Goal: Information Seeking & Learning: Check status

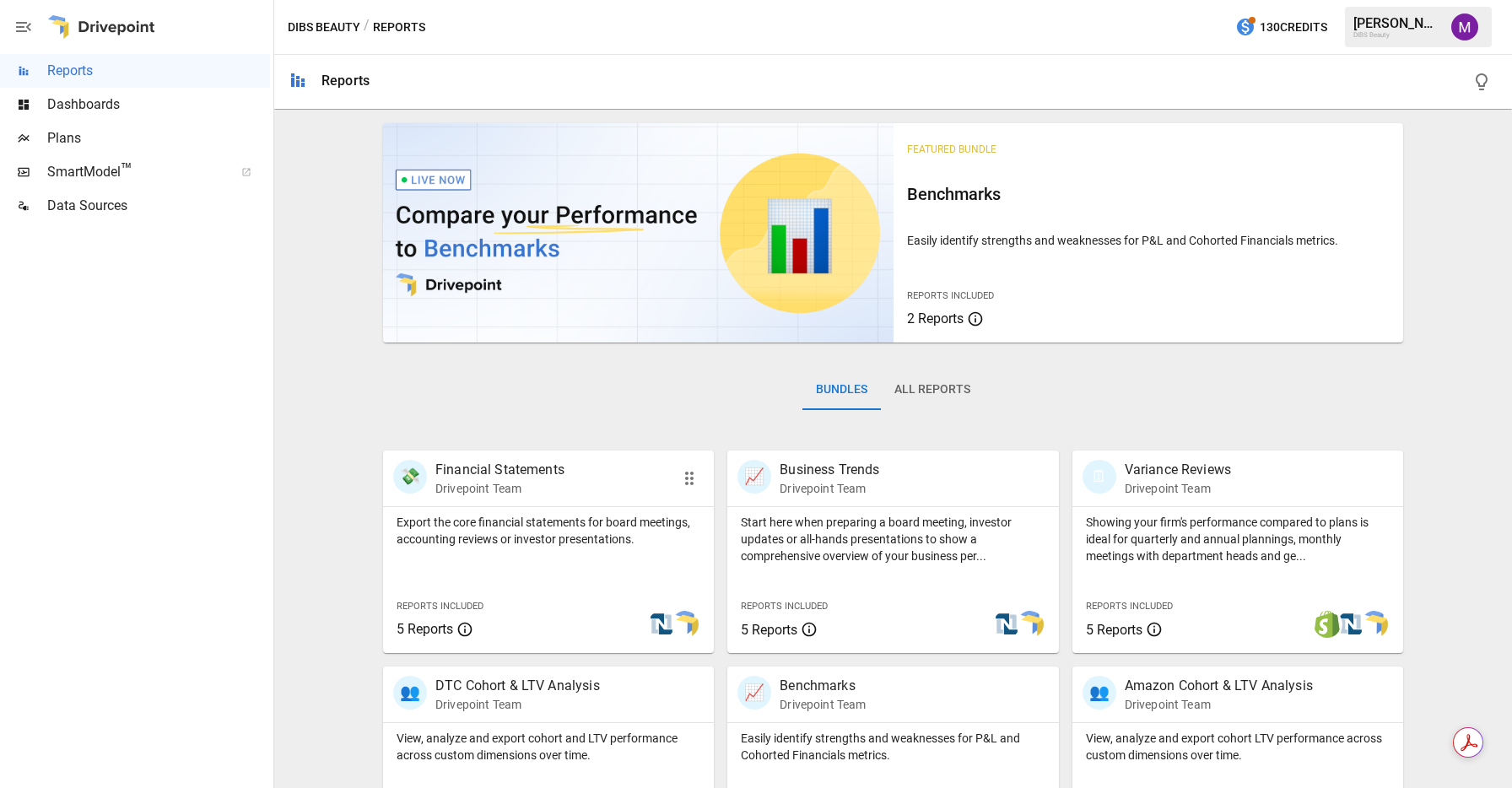
click at [530, 479] on p "Financial Statements" at bounding box center [500, 470] width 129 height 21
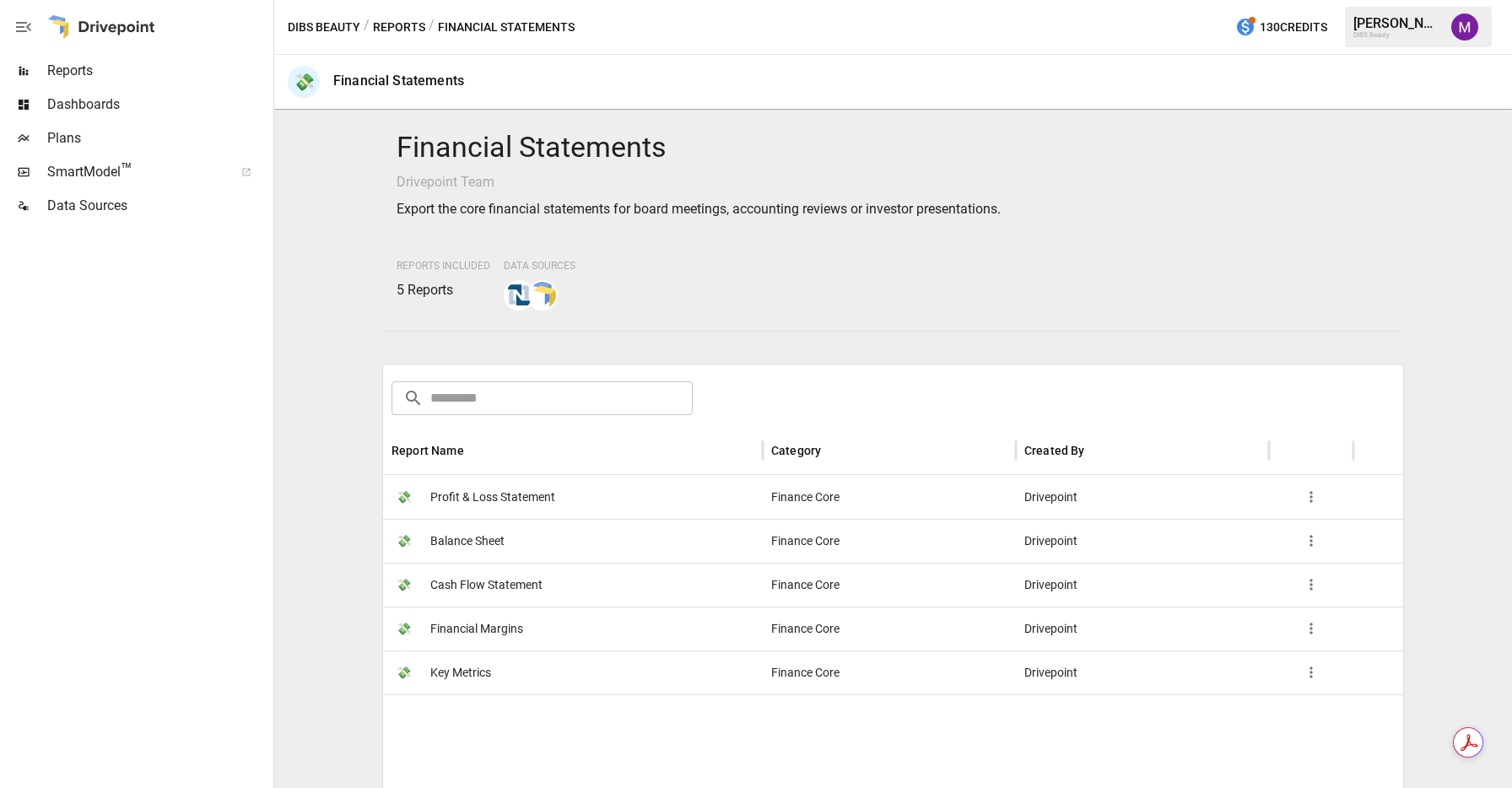
click at [391, 24] on button "Reports" at bounding box center [399, 28] width 52 height 22
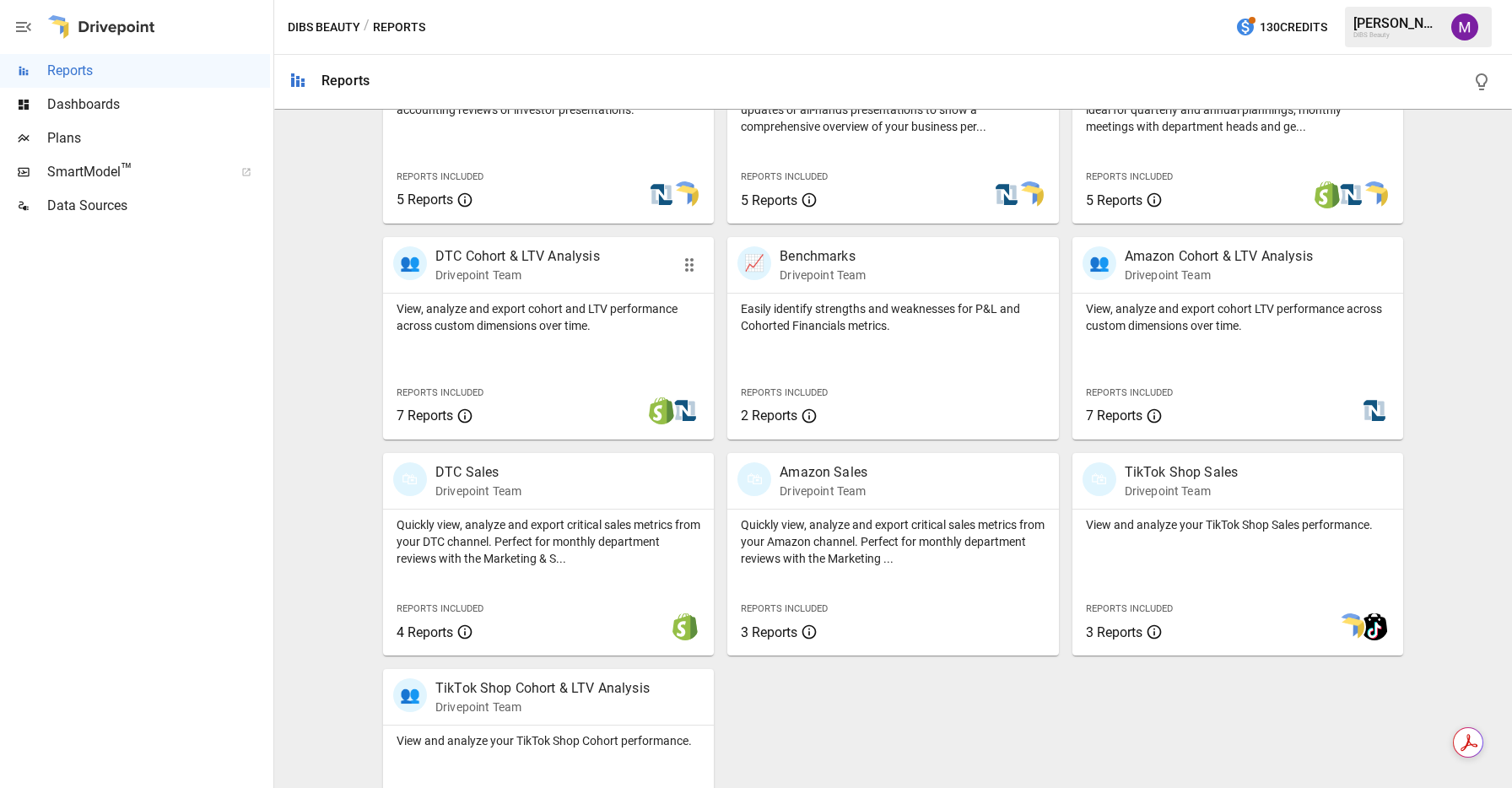
scroll to position [441, 0]
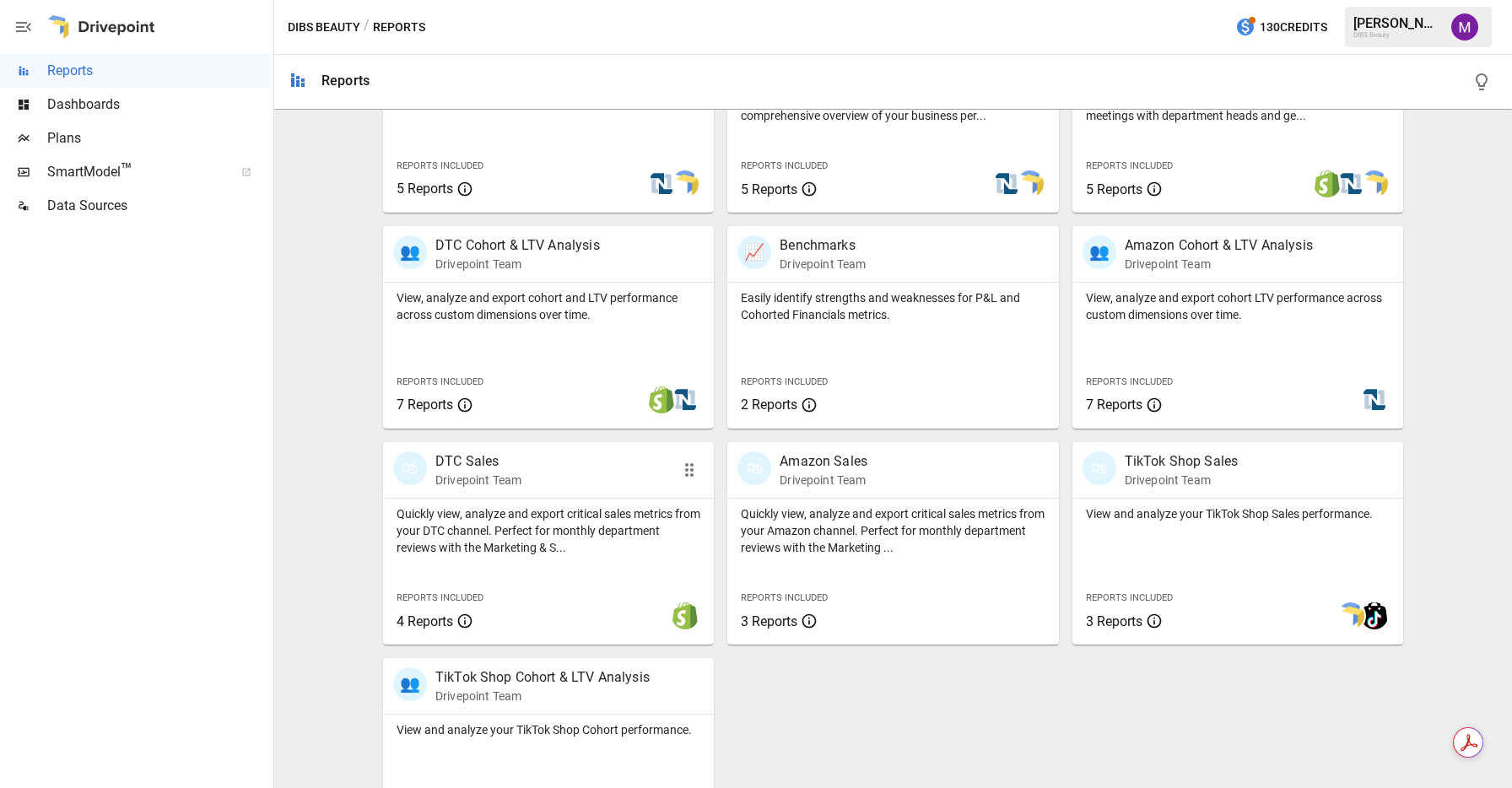
click at [560, 460] on div "🛍 DTC Sales Drivepoint Team" at bounding box center [522, 469] width 259 height 37
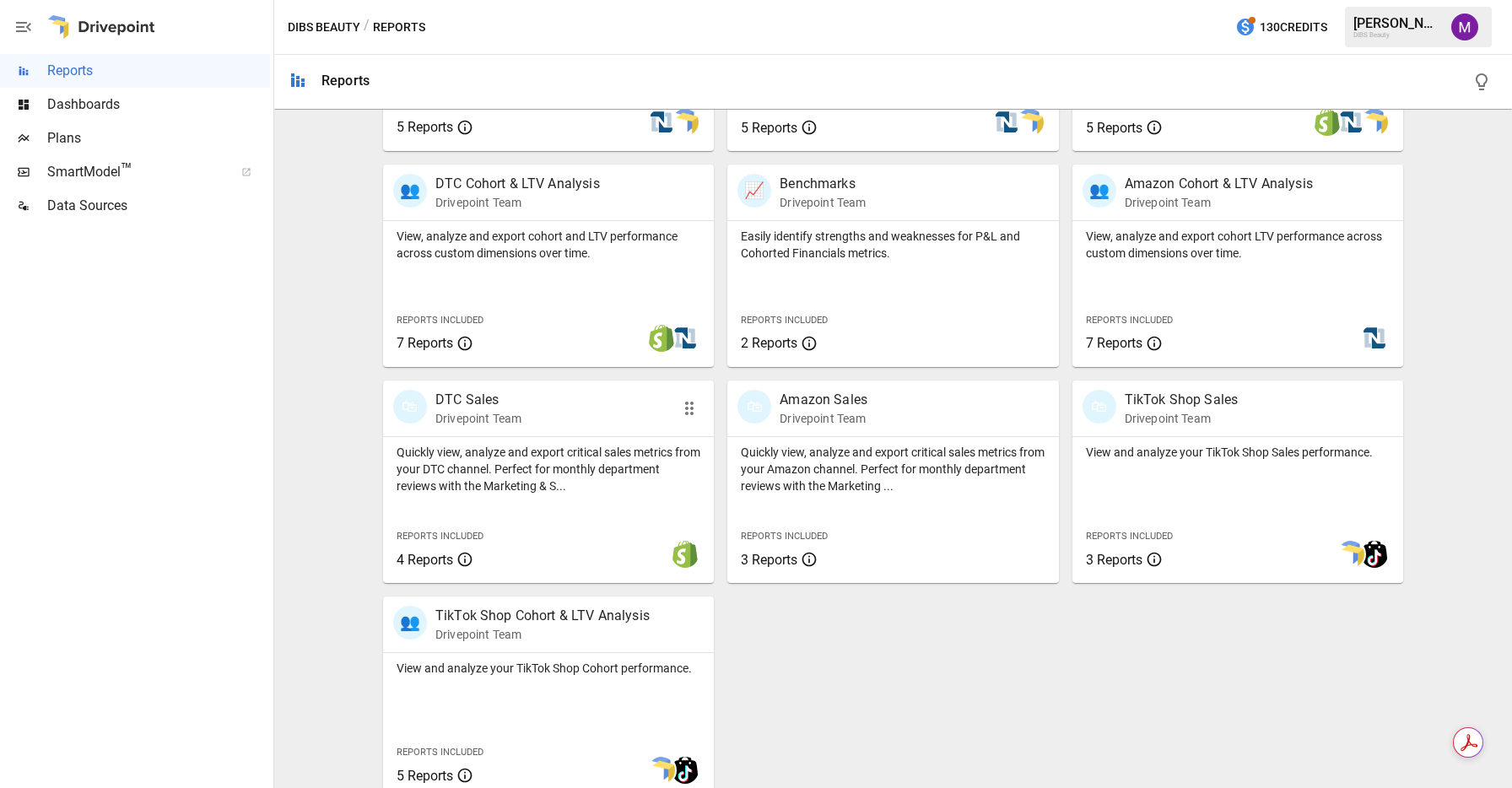
scroll to position [483, 0]
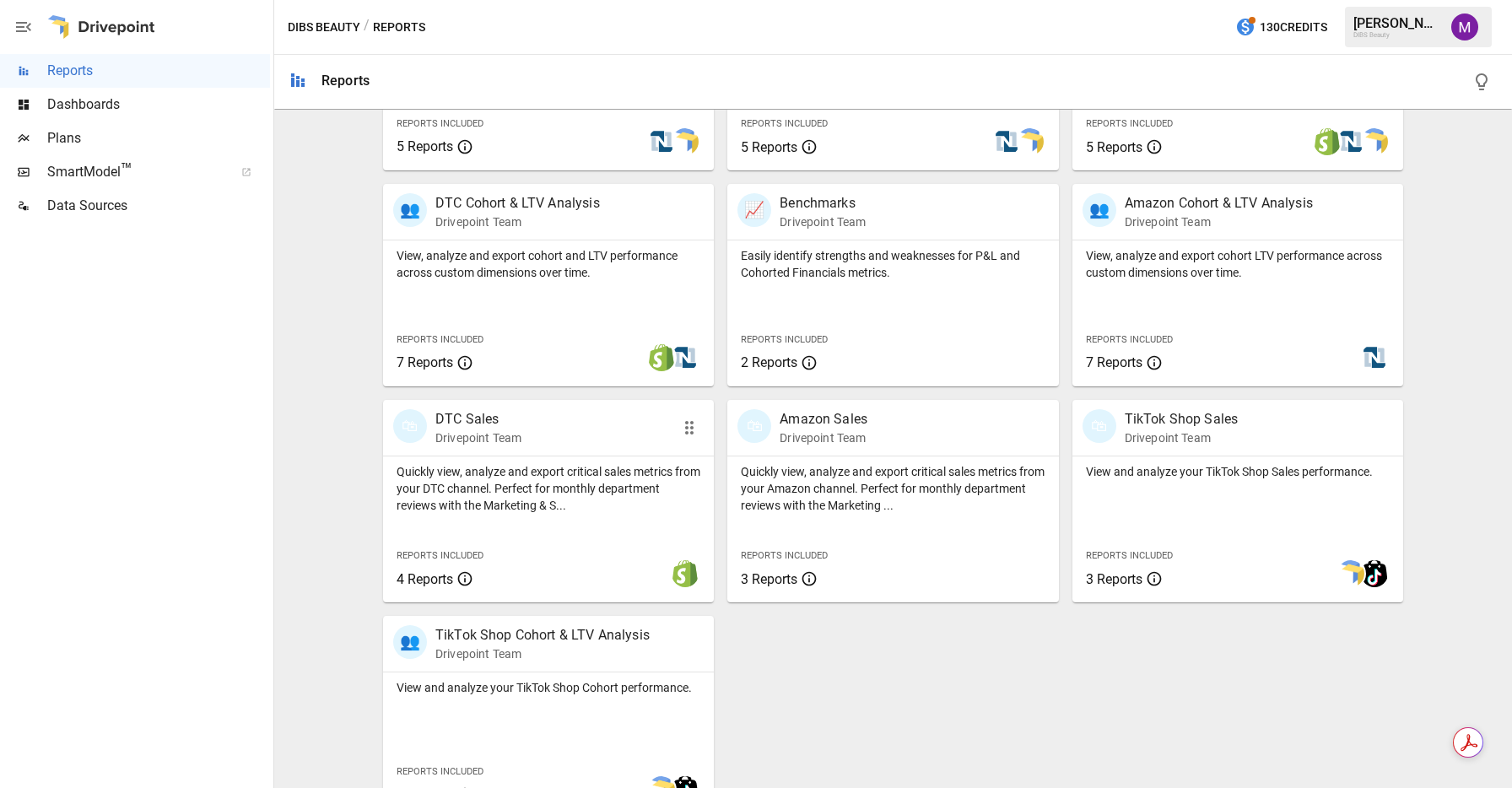
click at [579, 435] on div "🛍 DTC Sales Drivepoint Team" at bounding box center [522, 427] width 259 height 37
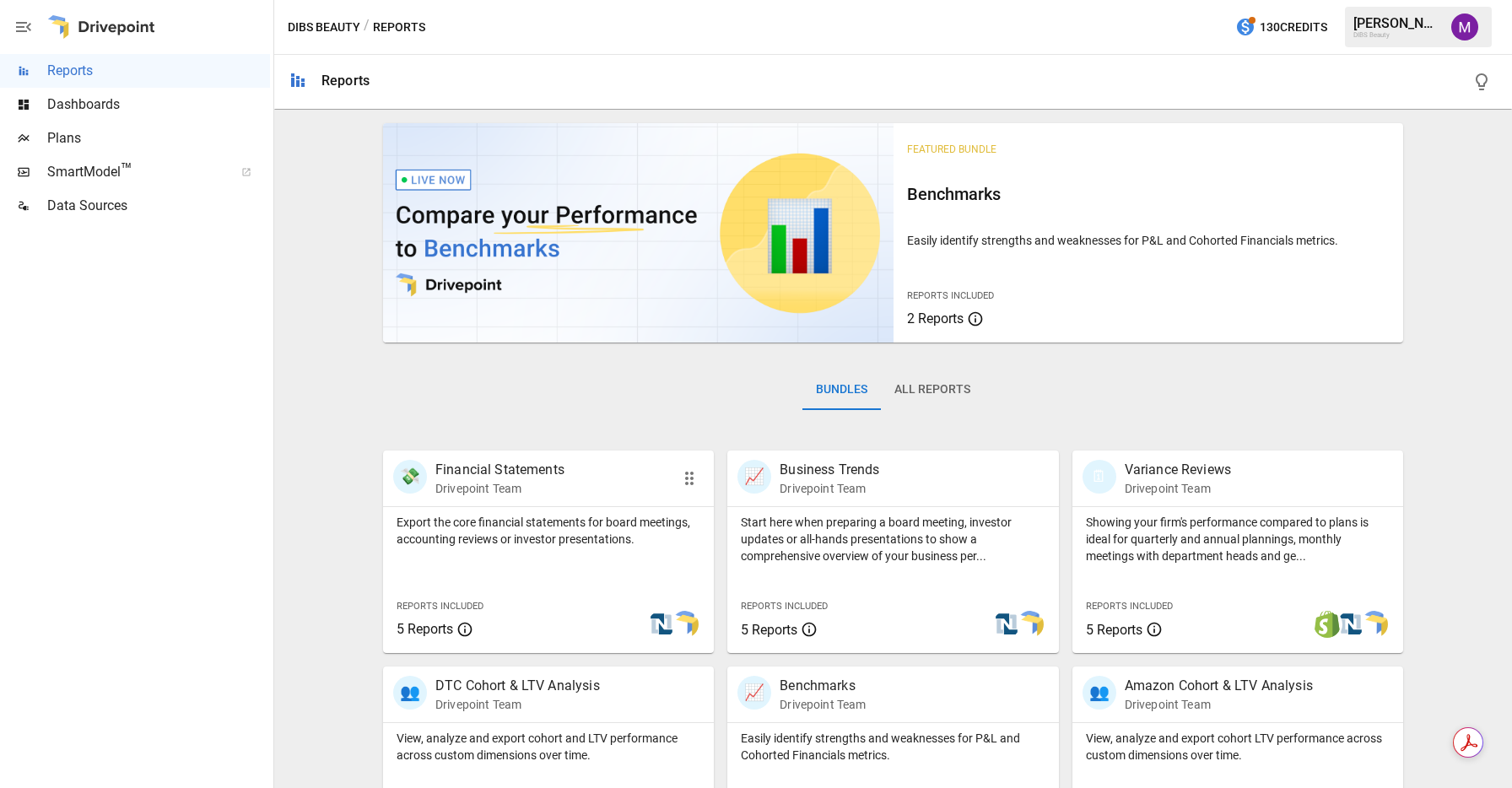
click at [602, 477] on div "💸 Financial Statements Drivepoint Team" at bounding box center [522, 478] width 259 height 37
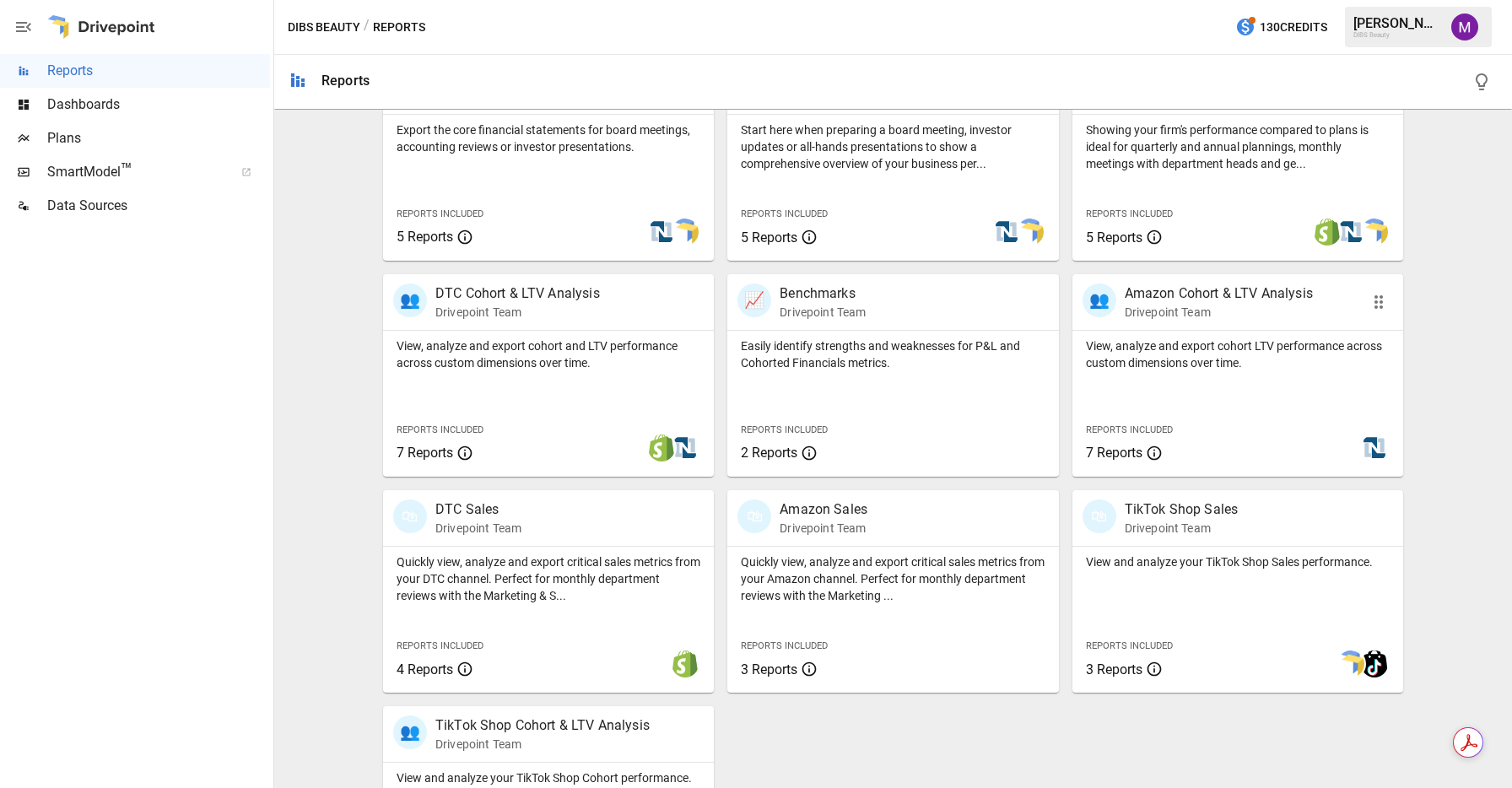
scroll to position [484, 0]
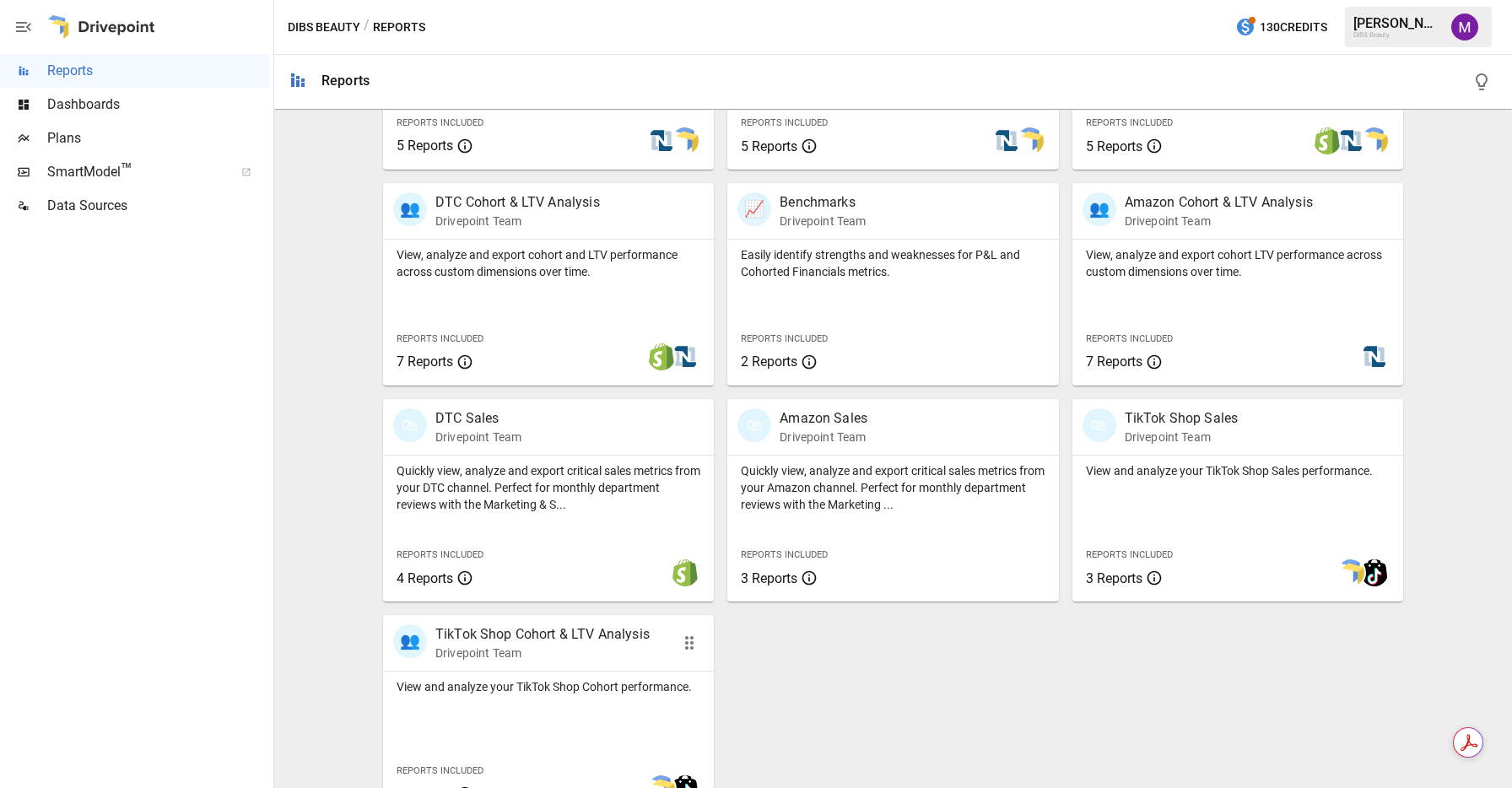
click at [647, 694] on p "View and analyze your TikTok Shop Cohort performance." at bounding box center [548, 687] width 304 height 17
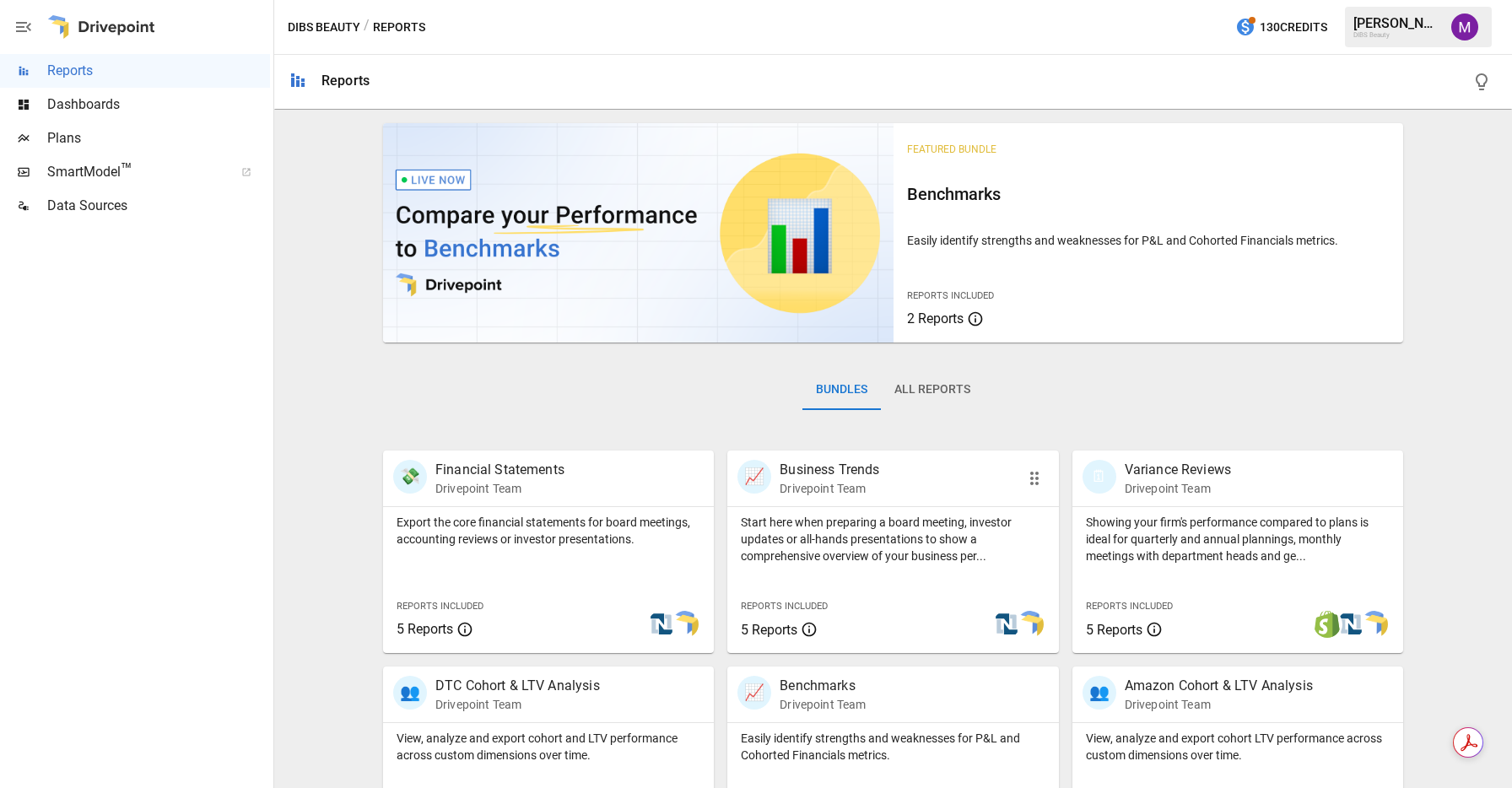
click at [887, 472] on div "📈 Business Trends Drivepoint Team" at bounding box center [867, 478] width 259 height 37
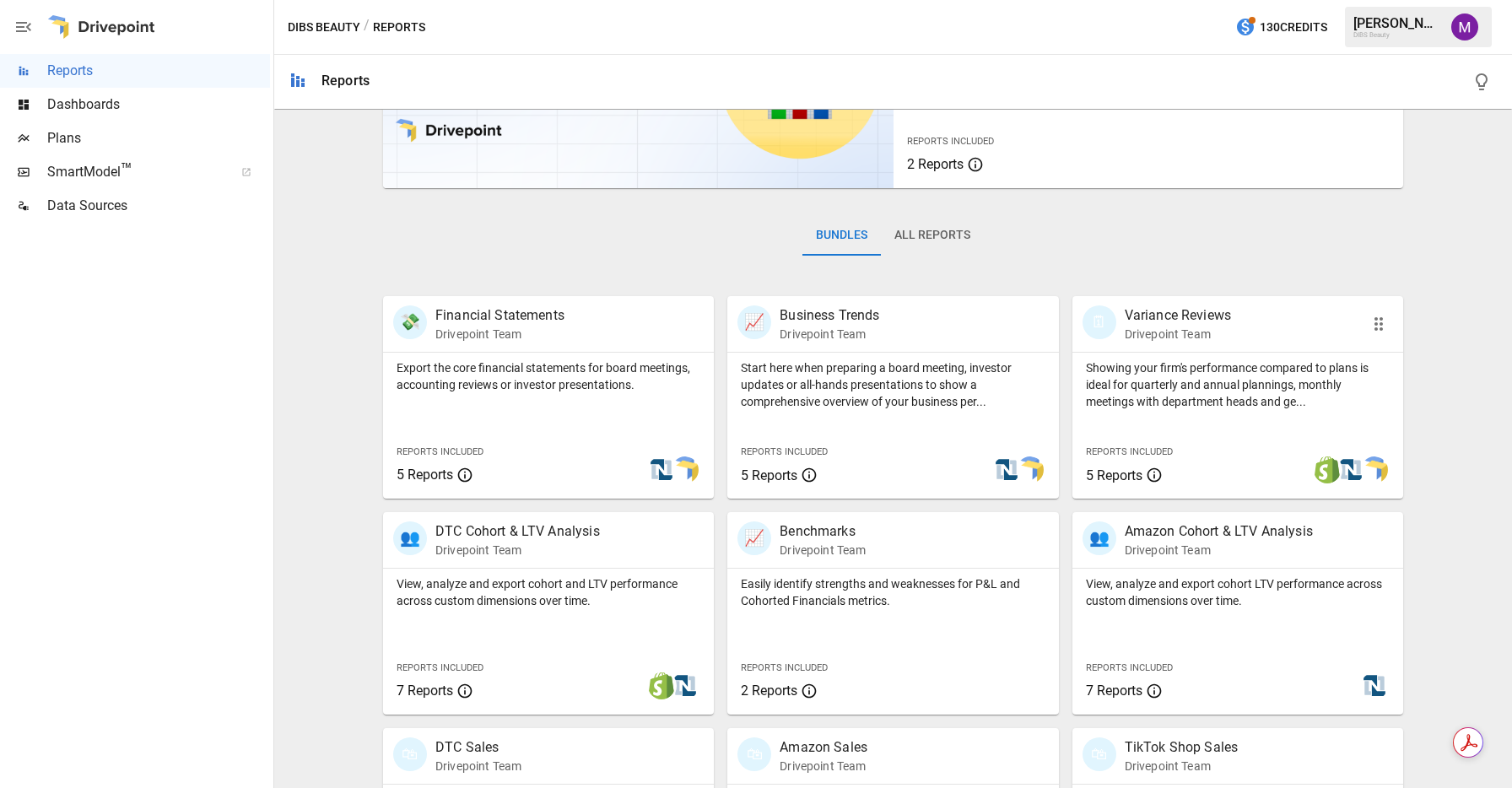
scroll to position [158, 0]
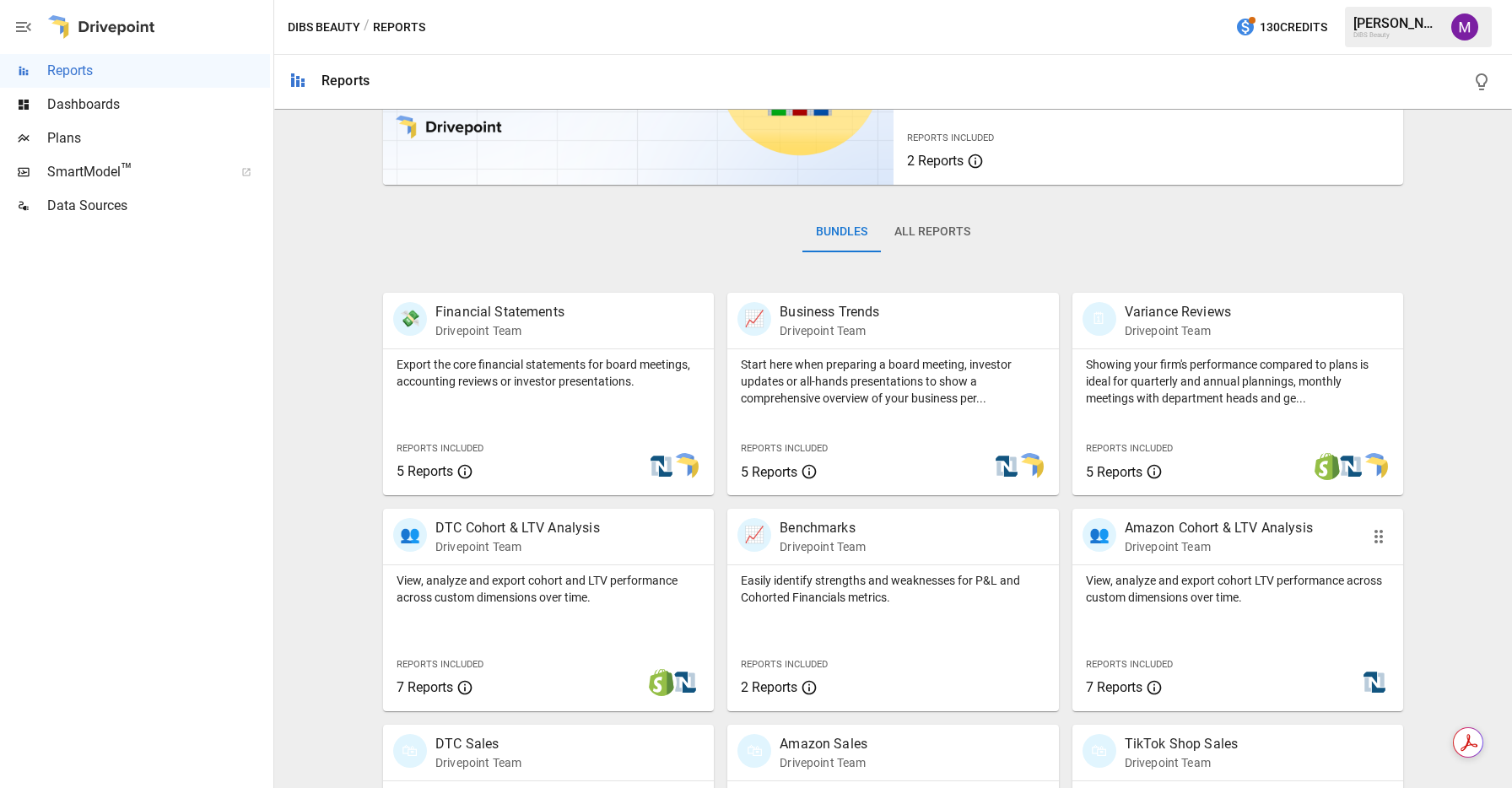
click at [1238, 557] on div "👥 Amazon Cohort & LTV Analysis Drivepoint Team" at bounding box center [1237, 537] width 331 height 56
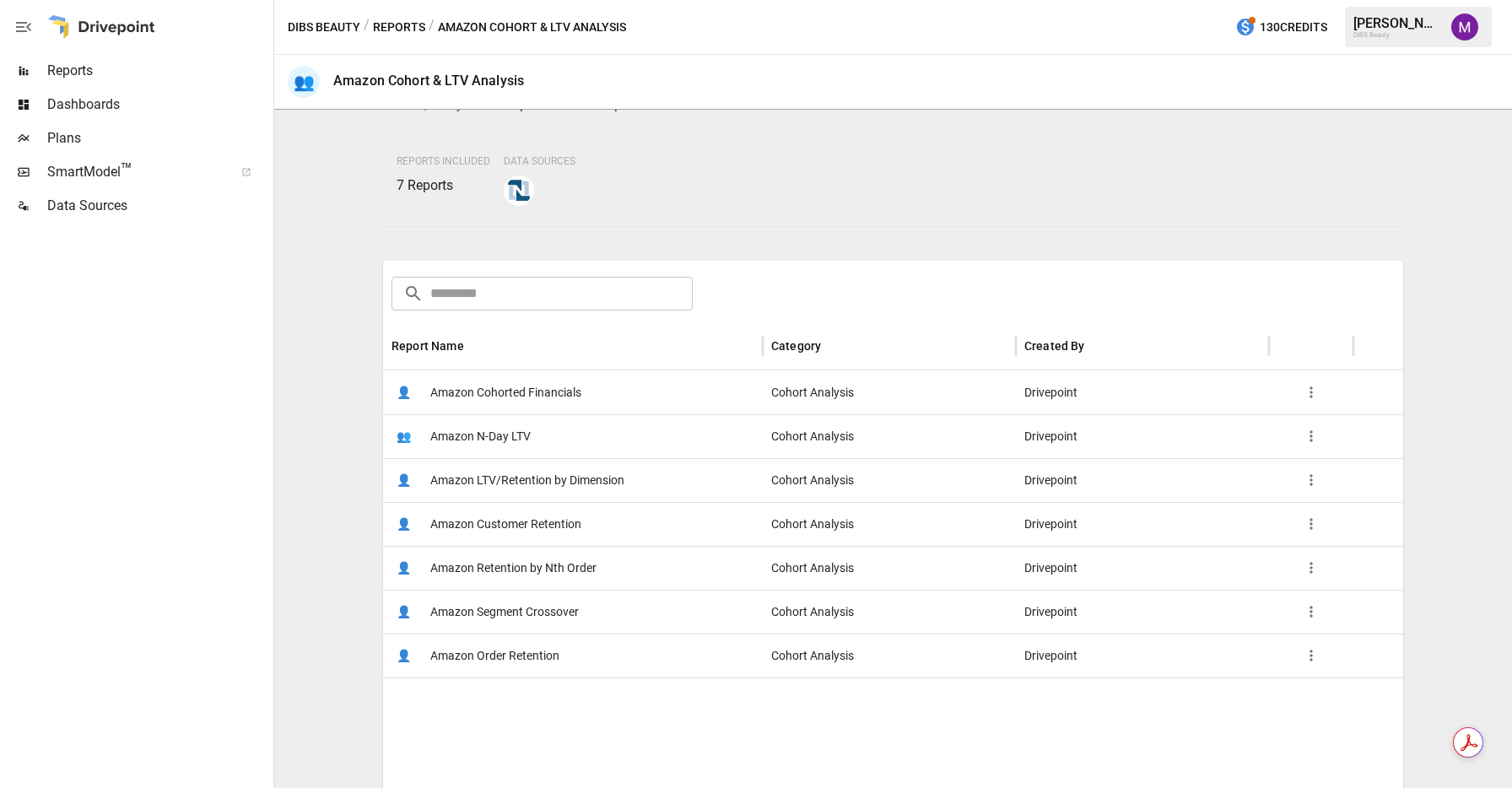
scroll to position [122, 0]
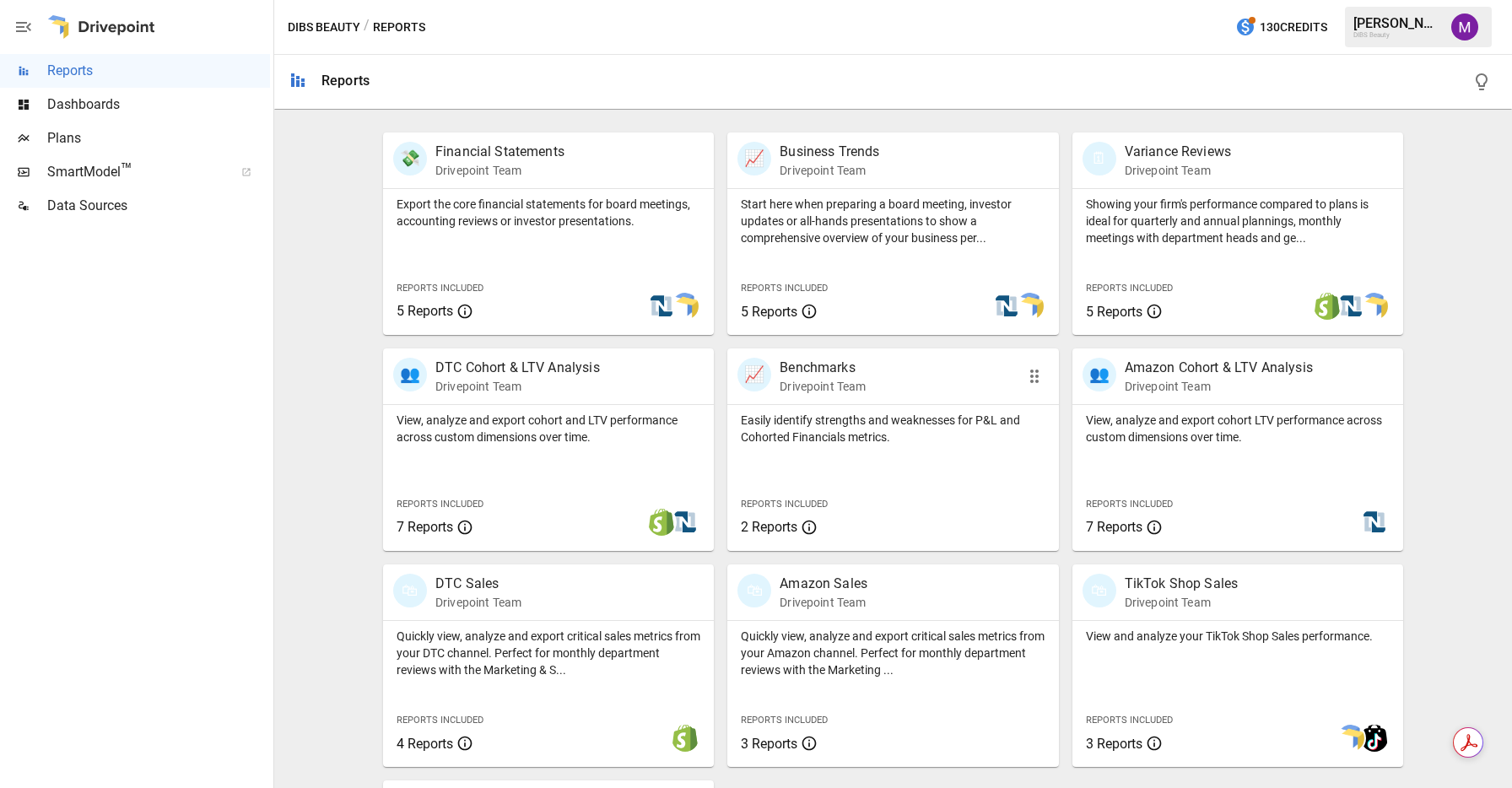
scroll to position [329, 0]
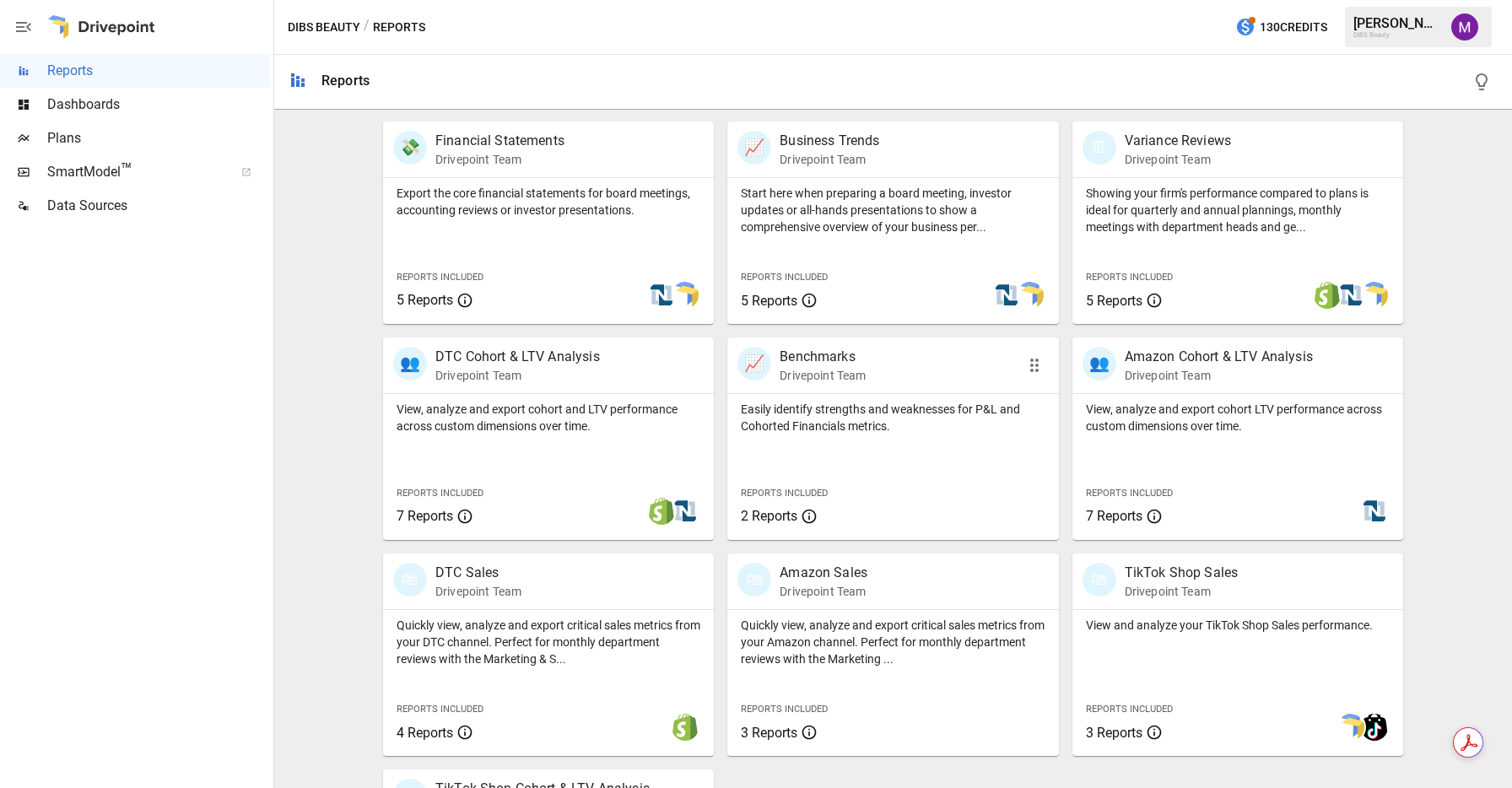
click at [896, 461] on div "Easily identify strengths and weaknesses for P&L and Cohorted Financials metric…" at bounding box center [893, 467] width 331 height 146
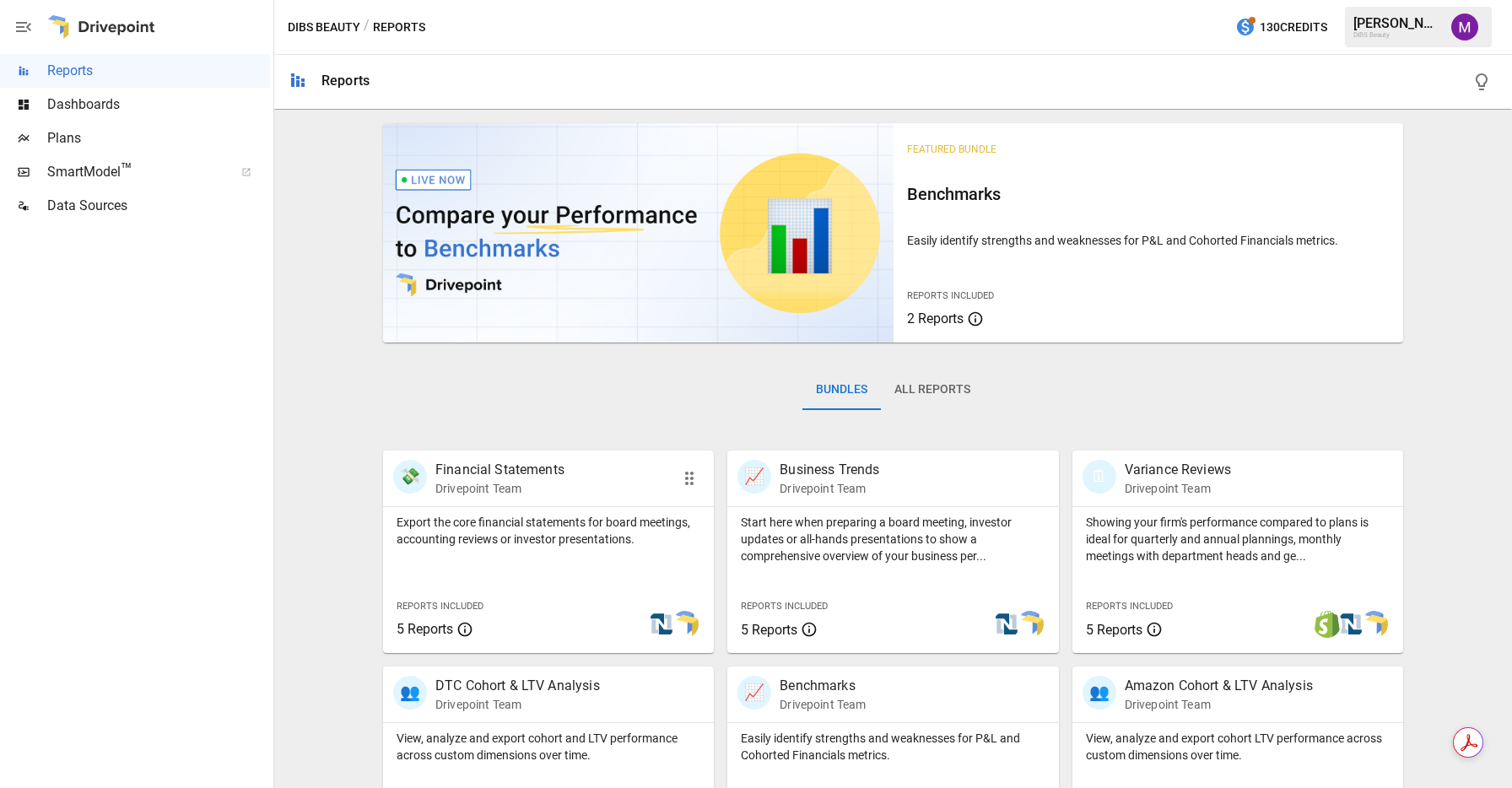
click at [589, 535] on p "Export the core financial statements for board meetings, accounting reviews or …" at bounding box center [548, 531] width 304 height 34
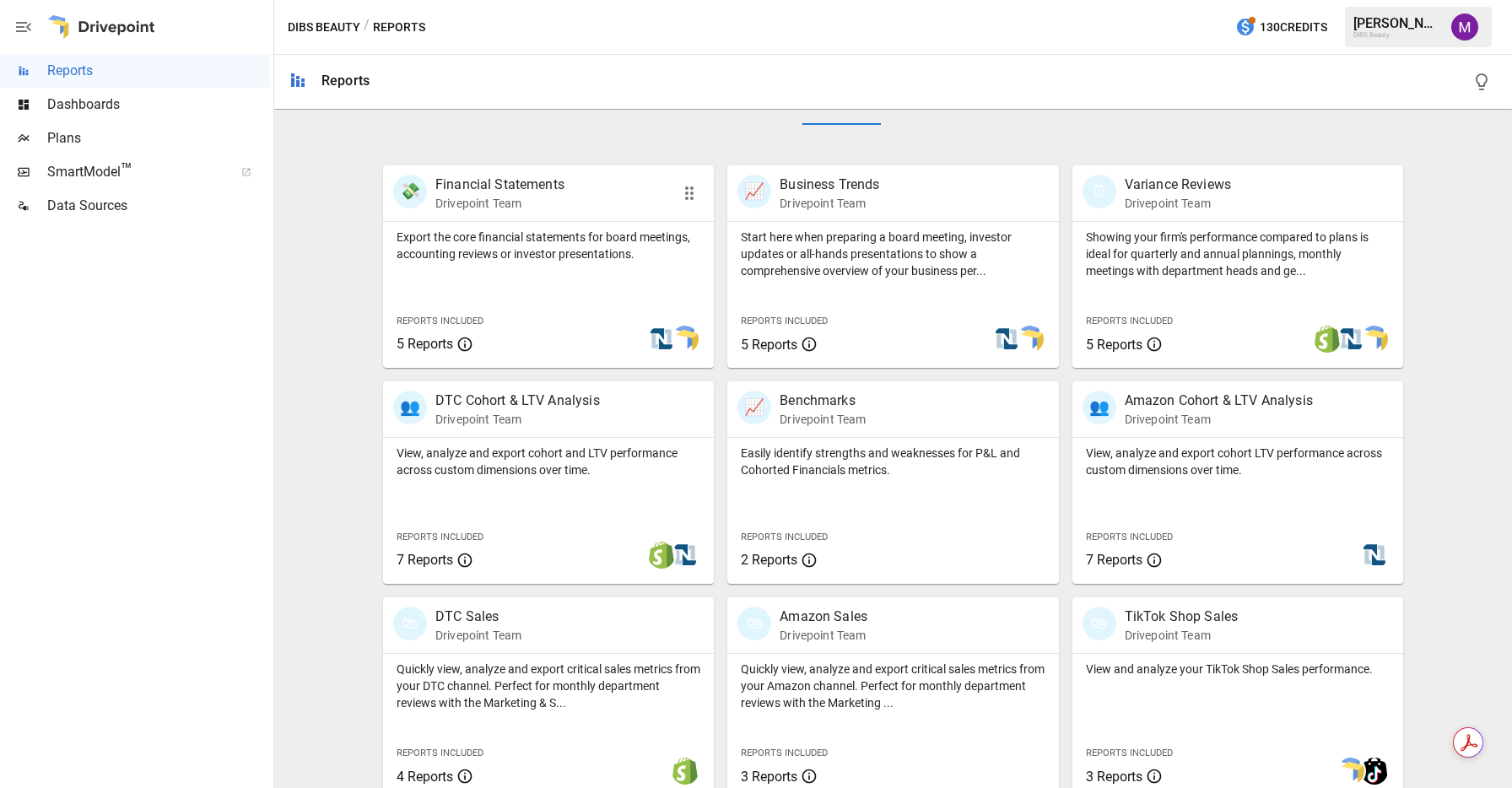
scroll to position [520, 0]
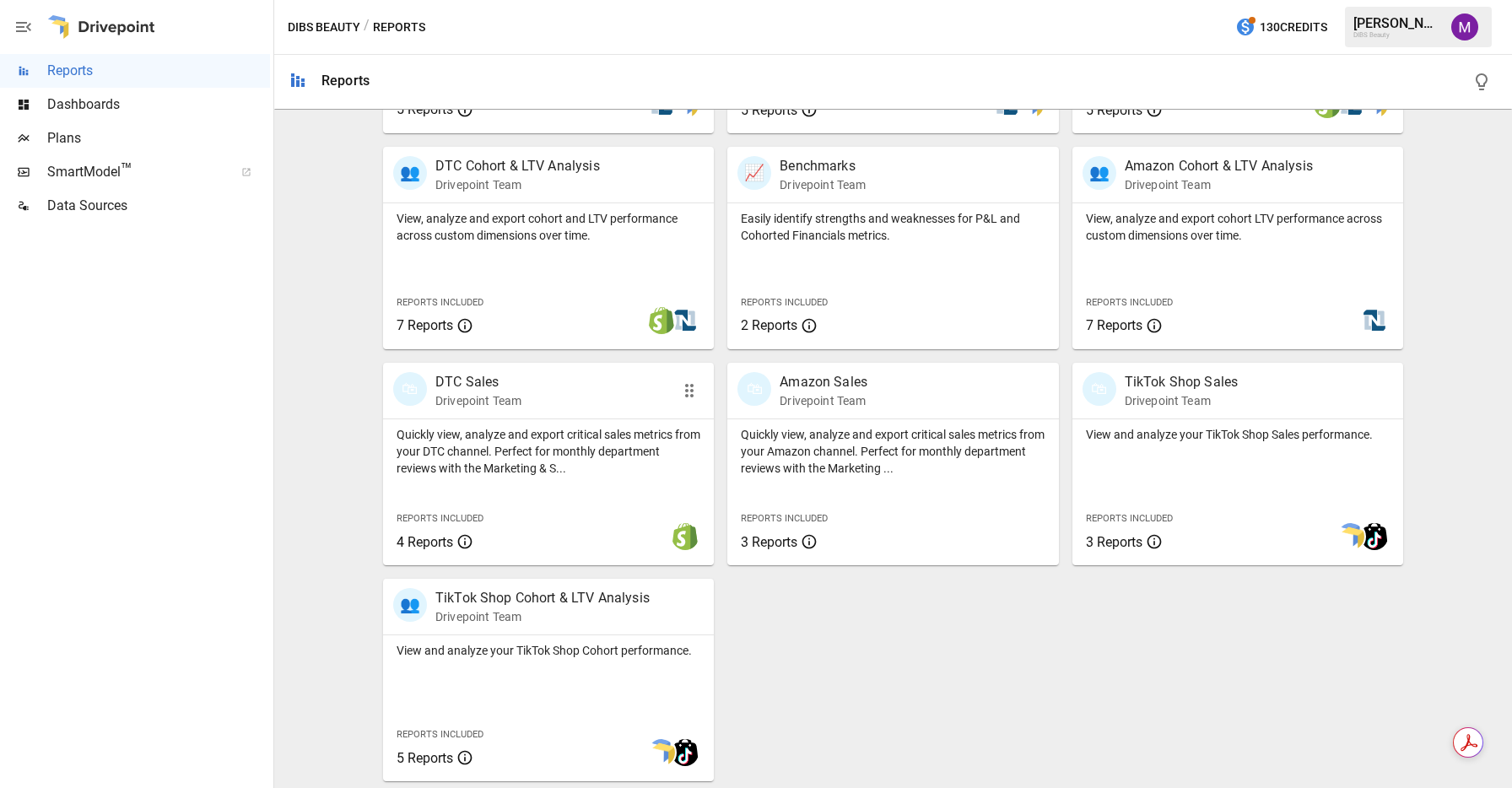
click at [586, 424] on div "Quickly view, analyze and export critical sales metrics from your DTC channel. …" at bounding box center [548, 448] width 331 height 57
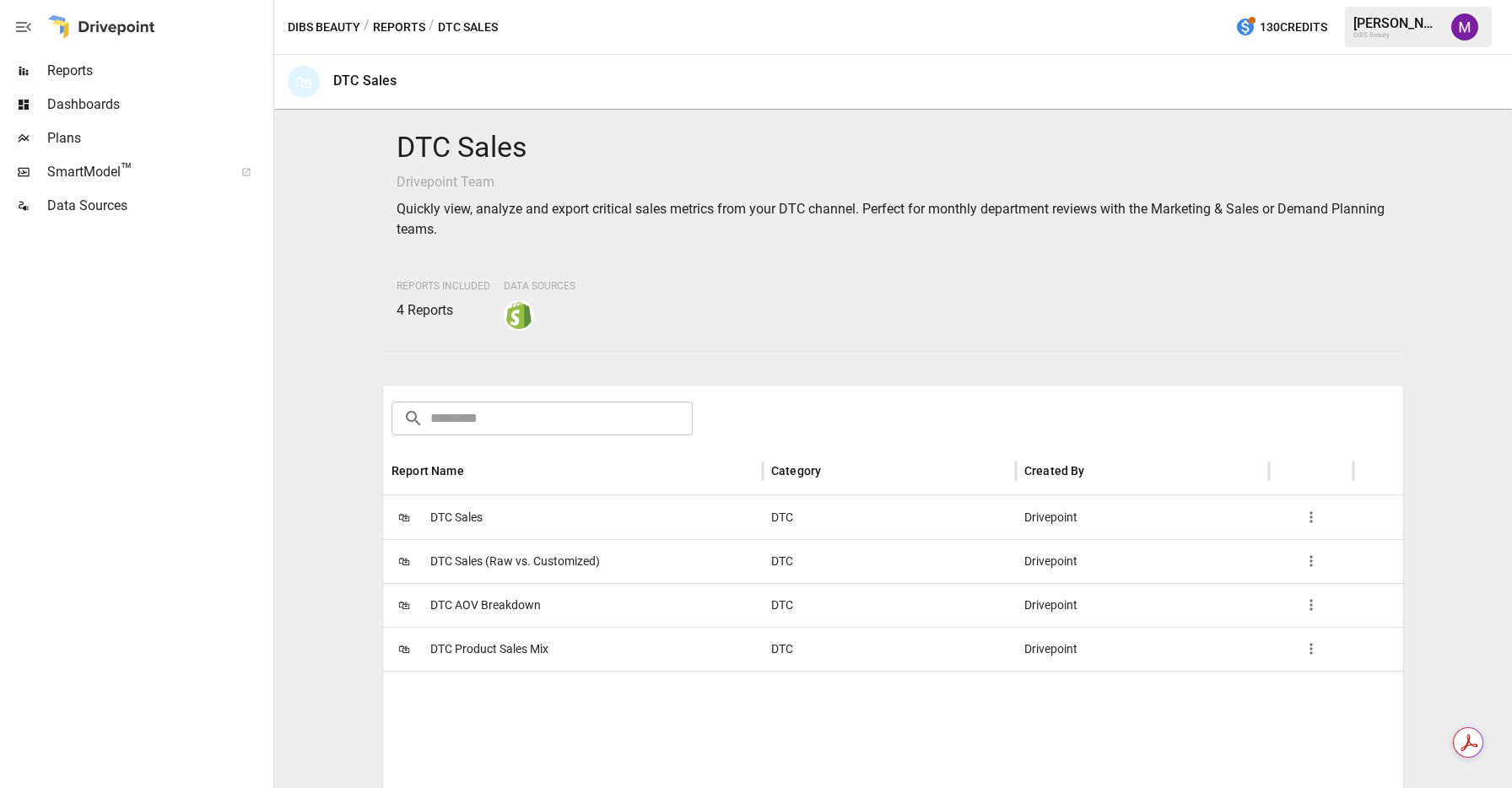
click at [508, 612] on span "DTC AOV Breakdown" at bounding box center [485, 606] width 110 height 43
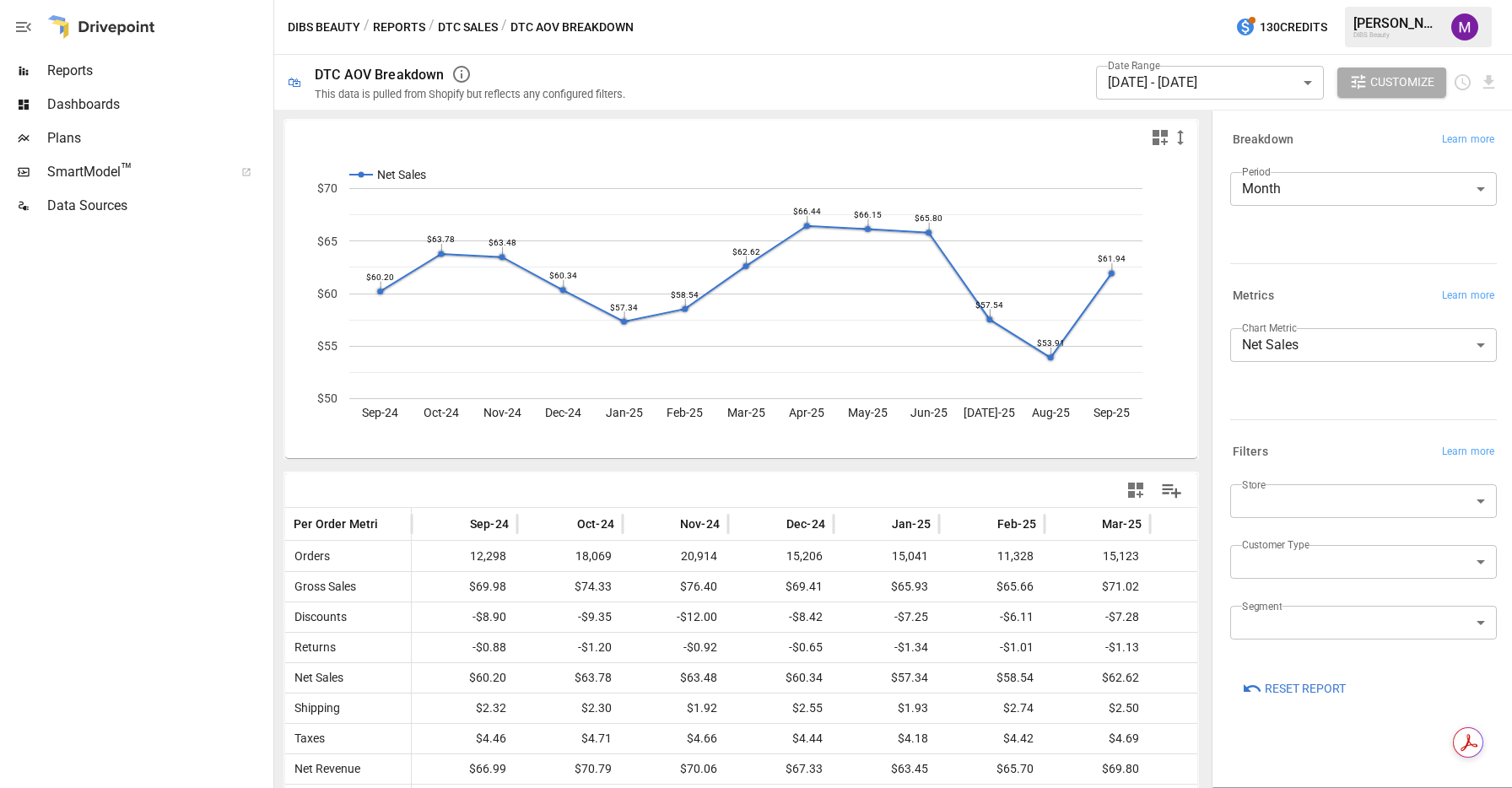
click at [364, 177] on rect "A chart." at bounding box center [388, 174] width 78 height 12
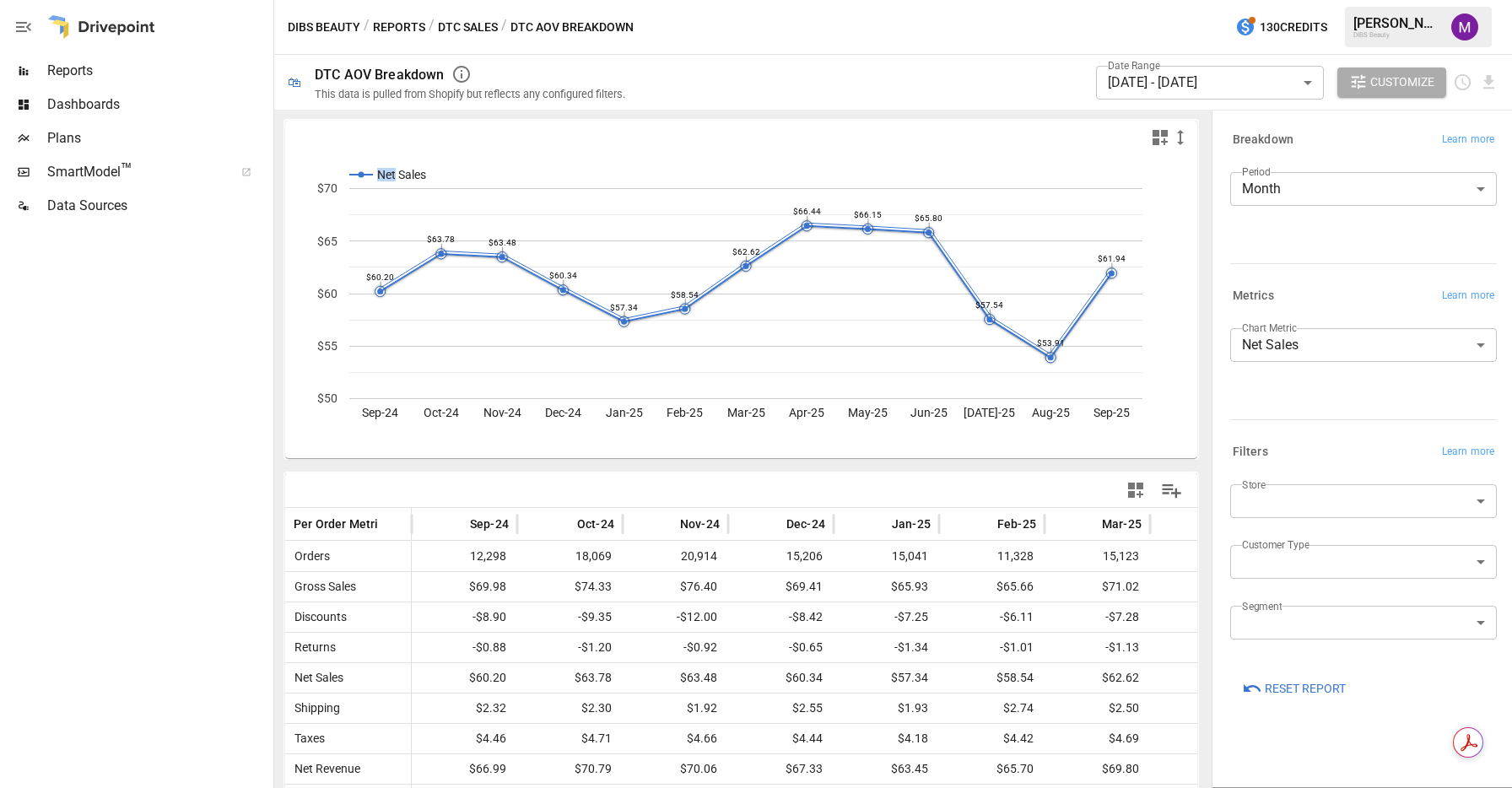
click at [364, 177] on rect "A chart." at bounding box center [388, 174] width 78 height 12
click at [163, 386] on div at bounding box center [135, 505] width 270 height 565
